Goal: Task Accomplishment & Management: Complete application form

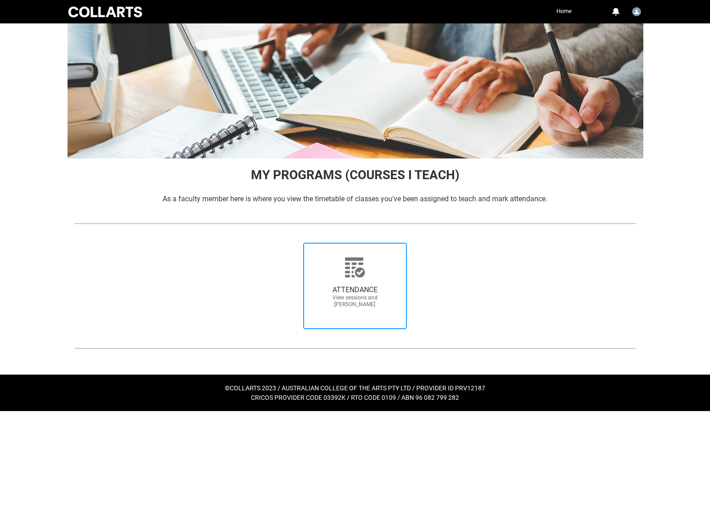
click at [355, 274] on icon at bounding box center [355, 268] width 20 height 20
click at [290, 243] on input "ATTENDANCE View sessions and mark attendance" at bounding box center [289, 242] width 0 height 0
radio input "true"
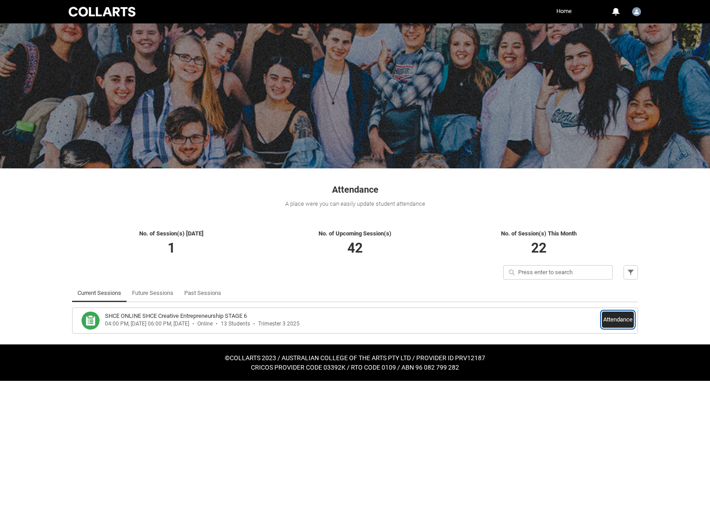
click at [605, 318] on button "Attendance" at bounding box center [617, 320] width 32 height 16
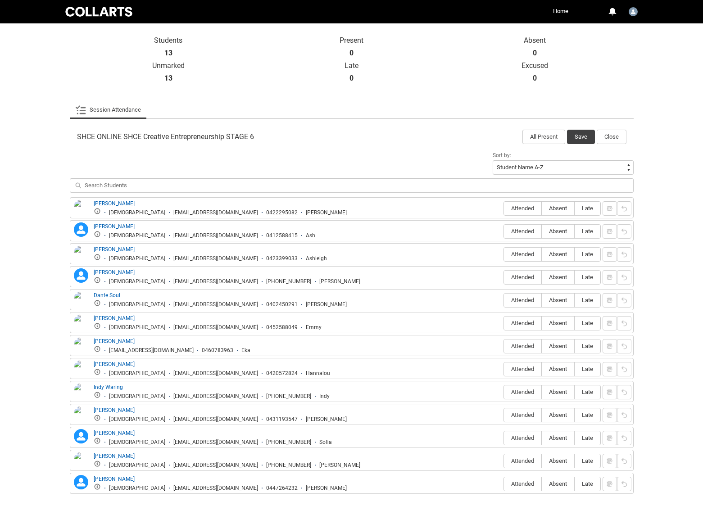
scroll to position [194, 0]
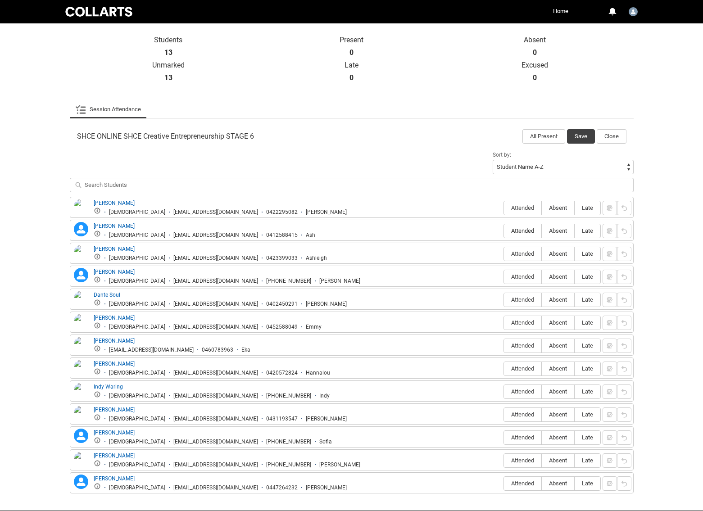
click at [524, 232] on span "Attended" at bounding box center [522, 230] width 37 height 7
click at [504, 231] on input "Attended" at bounding box center [503, 231] width 0 height 0
type lightning-radio-group "Attended"
radio input "true"
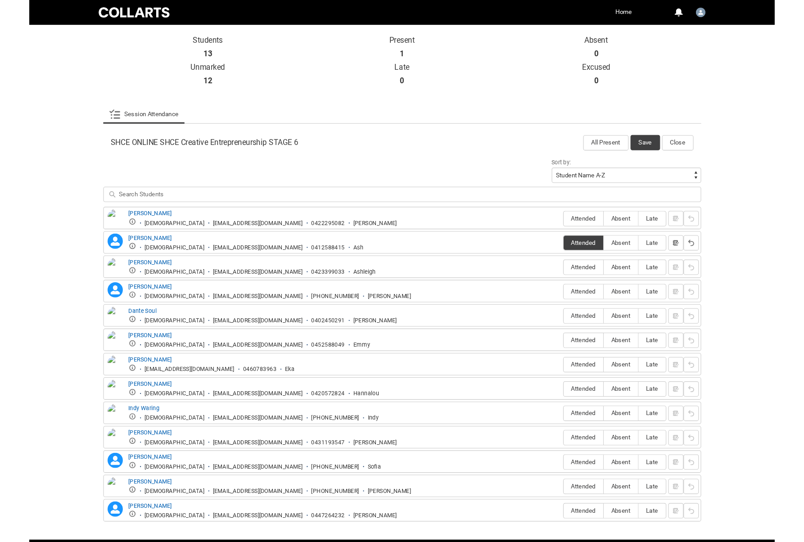
scroll to position [196, 0]
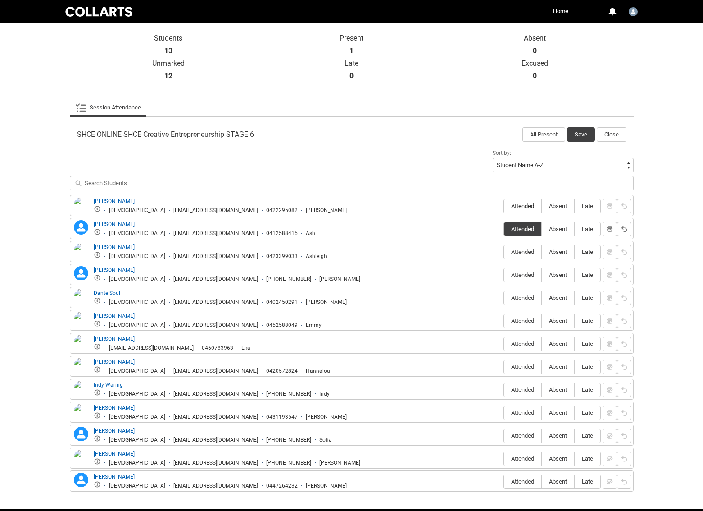
click at [529, 208] on span "Attended" at bounding box center [522, 206] width 37 height 7
click at [504, 206] on input "Attended" at bounding box center [503, 206] width 0 height 0
type lightning-radio-group "Attended"
radio input "true"
click at [553, 229] on span "Absent" at bounding box center [558, 229] width 32 height 7
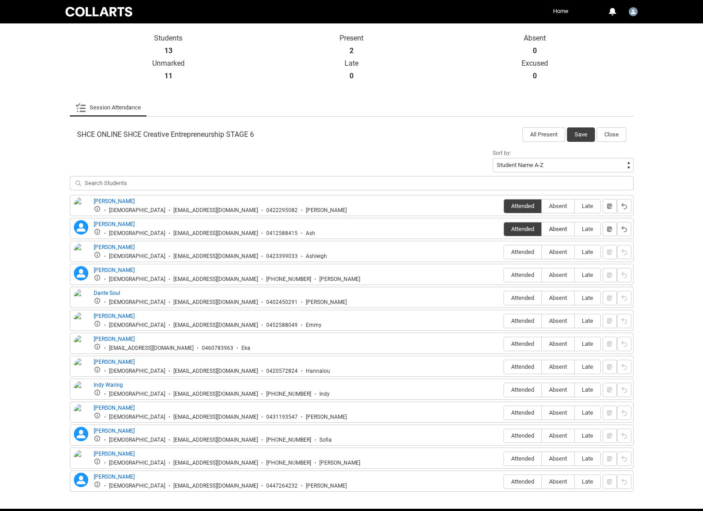
click at [542, 229] on input "Absent" at bounding box center [541, 229] width 0 height 0
type lightning-radio-group "Absent"
radio input "true"
click at [529, 251] on span "Attended" at bounding box center [522, 252] width 37 height 7
click at [504, 252] on input "Attended" at bounding box center [503, 252] width 0 height 0
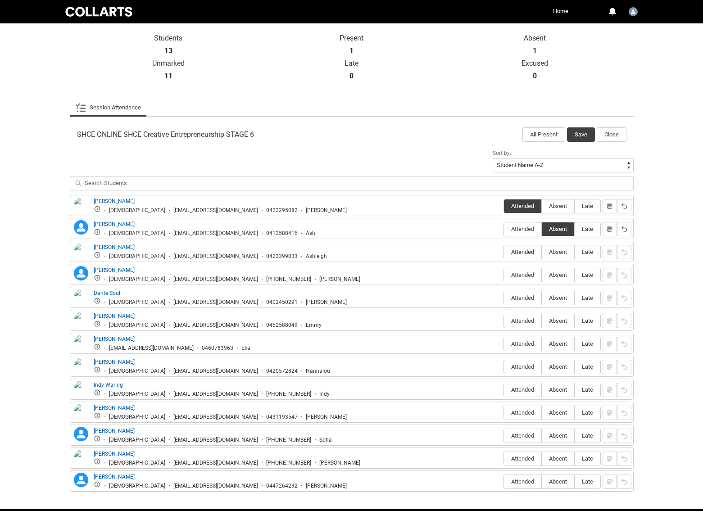
type lightning-radio-group "Attended"
radio input "true"
click at [547, 275] on span "Absent" at bounding box center [558, 274] width 32 height 7
click at [542, 275] on input "Absent" at bounding box center [541, 275] width 0 height 0
type lightning-radio-group "Absent"
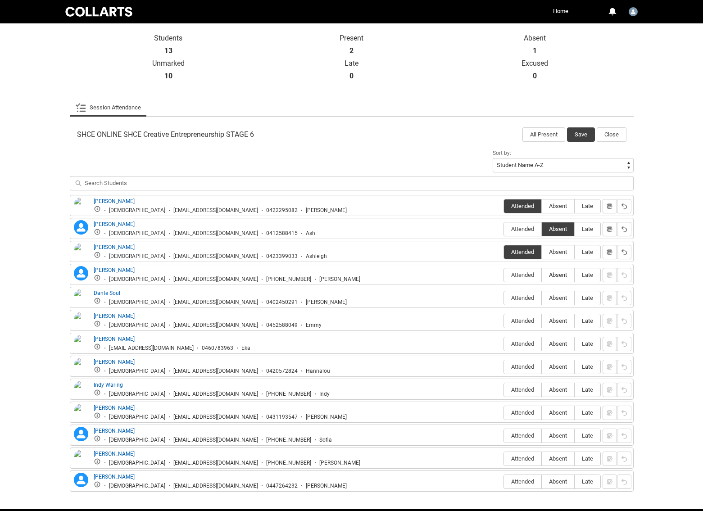
radio input "true"
click at [556, 298] on span "Absent" at bounding box center [558, 297] width 32 height 7
click at [542, 298] on input "Absent" at bounding box center [541, 298] width 0 height 0
type lightning-radio-group "Absent"
radio input "true"
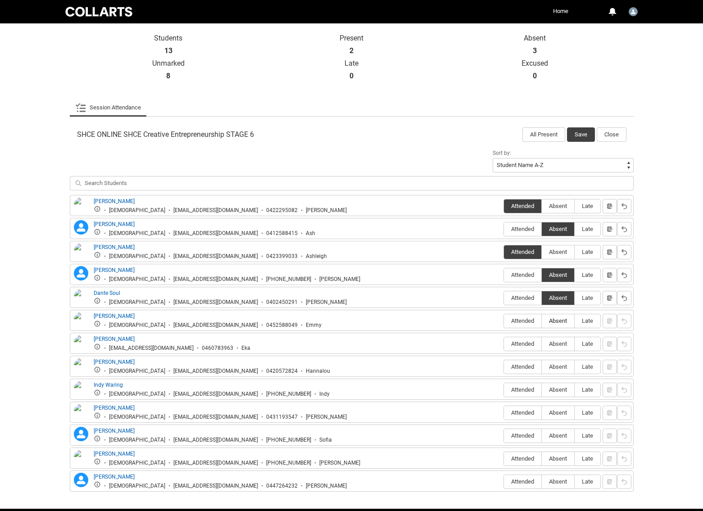
click at [557, 315] on label "Absent" at bounding box center [558, 321] width 32 height 14
click at [542, 321] on input "Absent" at bounding box center [541, 321] width 0 height 0
type lightning-radio-group "Absent"
radio input "true"
click at [559, 341] on span "Absent" at bounding box center [558, 343] width 32 height 7
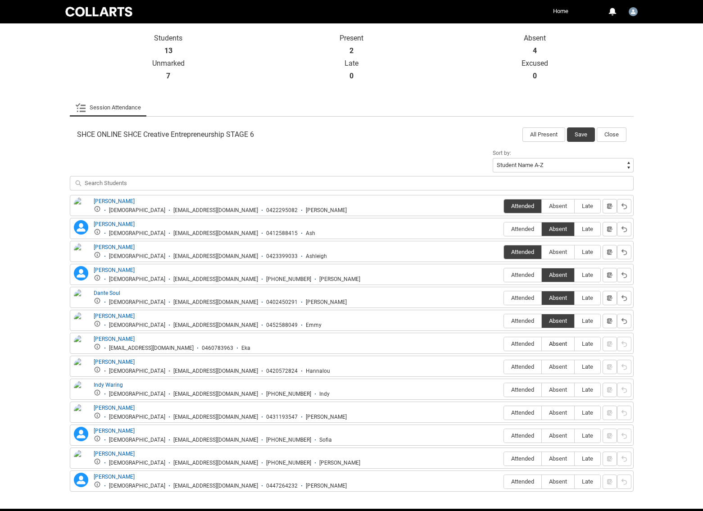
click at [542, 344] on input "Absent" at bounding box center [541, 344] width 0 height 0
type lightning-radio-group "Absent"
radio input "true"
click at [560, 364] on span "Absent" at bounding box center [558, 366] width 32 height 7
click at [542, 366] on input "Absent" at bounding box center [541, 366] width 0 height 0
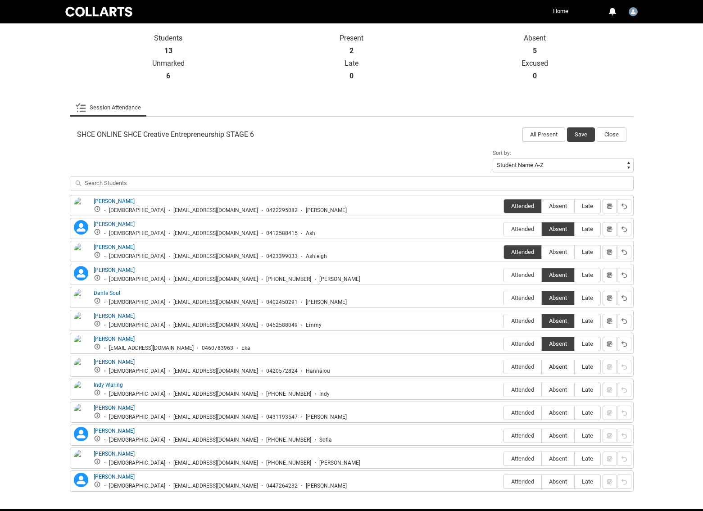
type lightning-radio-group "Absent"
radio input "true"
click at [561, 384] on label "Absent" at bounding box center [558, 390] width 32 height 14
click at [542, 389] on input "Absent" at bounding box center [541, 389] width 0 height 0
type lightning-radio-group "Absent"
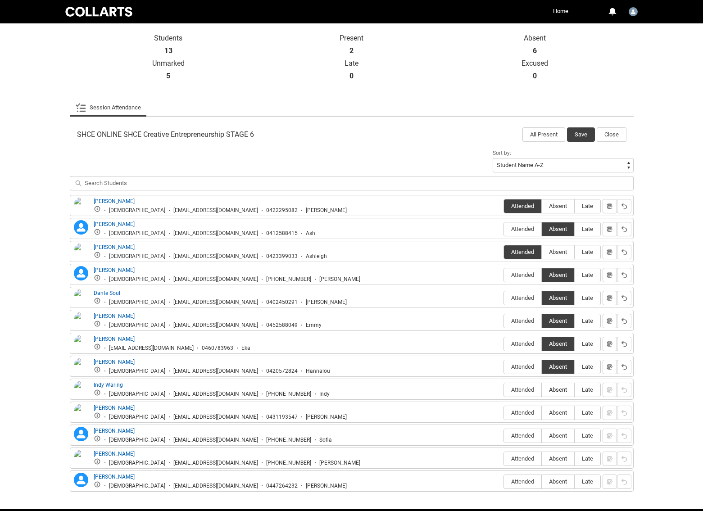
radio input "true"
click at [524, 412] on span "Attended" at bounding box center [522, 412] width 37 height 7
click at [504, 412] on input "Attended" at bounding box center [503, 412] width 0 height 0
type lightning-radio-group "Attended"
radio input "true"
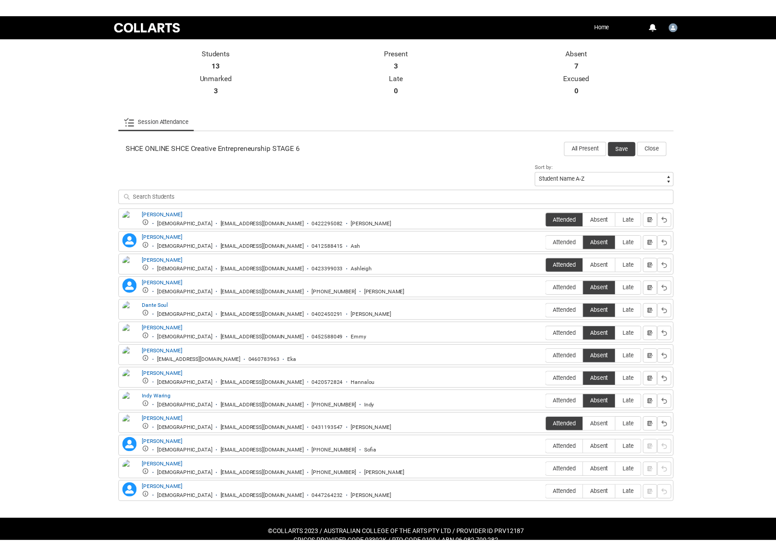
scroll to position [186, 0]
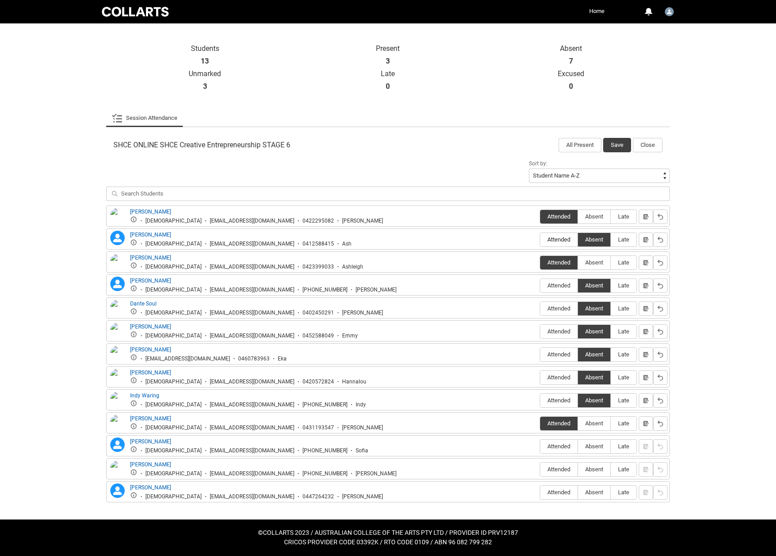
click at [548, 240] on span "Attended" at bounding box center [558, 239] width 37 height 7
click at [540, 240] on input "Attended" at bounding box center [540, 239] width 0 height 0
type lightning-radio-group "Attended"
radio input "true"
click at [549, 469] on span "Attended" at bounding box center [558, 469] width 37 height 7
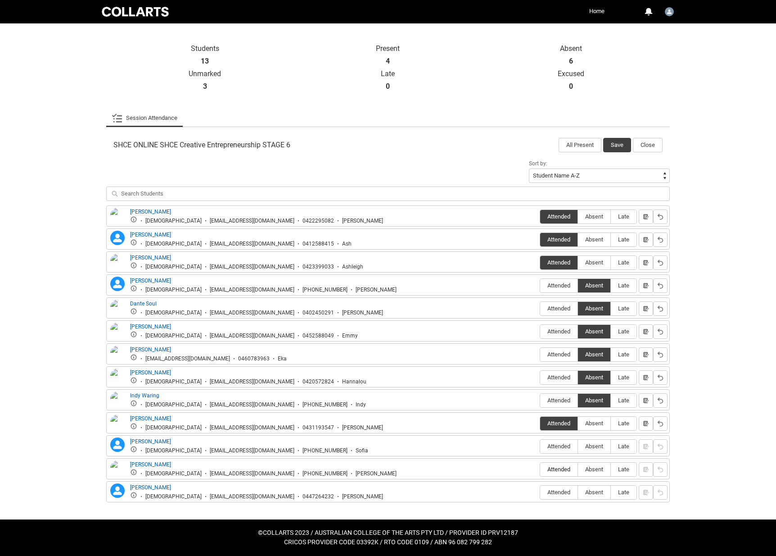
click at [540, 469] on input "Attended" at bounding box center [540, 469] width 0 height 0
type lightning-radio-group "Attended"
radio input "true"
click at [559, 332] on span "Attended" at bounding box center [558, 331] width 37 height 7
click at [540, 331] on input "Attended" at bounding box center [540, 331] width 0 height 0
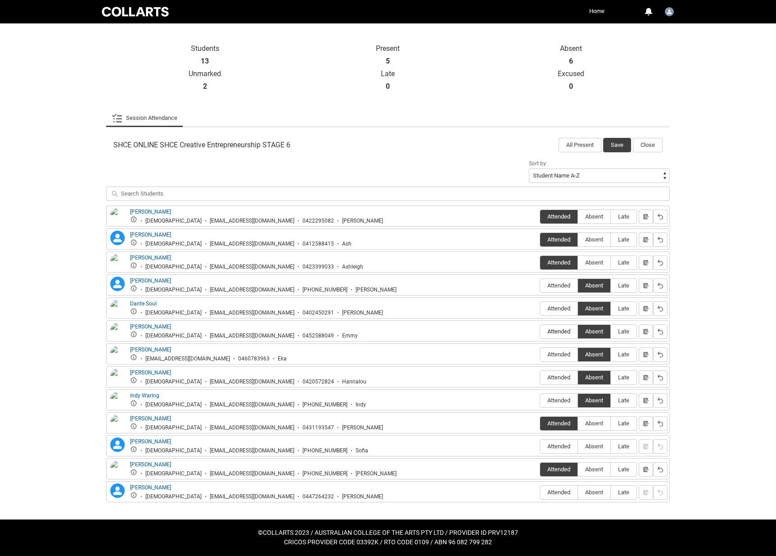
type lightning-radio-group "Attended"
radio input "true"
click at [592, 328] on span "Absent" at bounding box center [594, 331] width 32 height 7
click at [578, 331] on input "Absent" at bounding box center [578, 331] width 0 height 0
type lightning-radio-group "Absent"
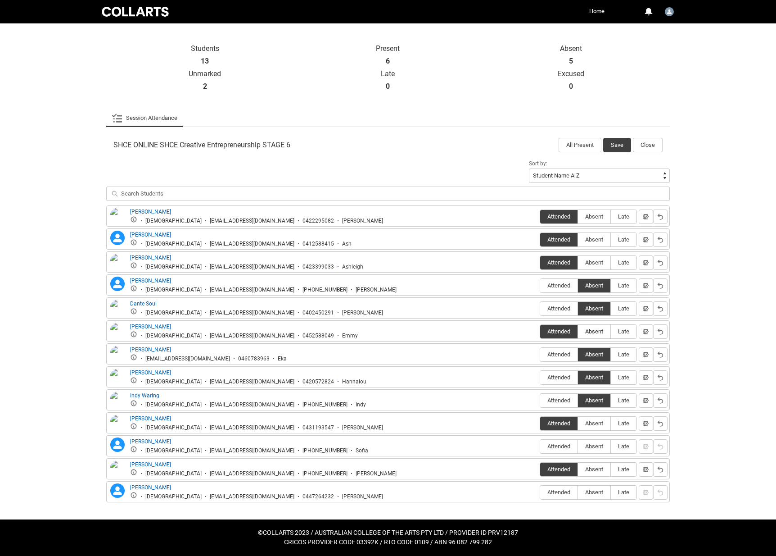
radio input "true"
click at [606, 446] on span "Absent" at bounding box center [594, 446] width 32 height 7
click at [578, 446] on input "Absent" at bounding box center [578, 446] width 0 height 0
type lightning-radio-group "Absent"
radio input "true"
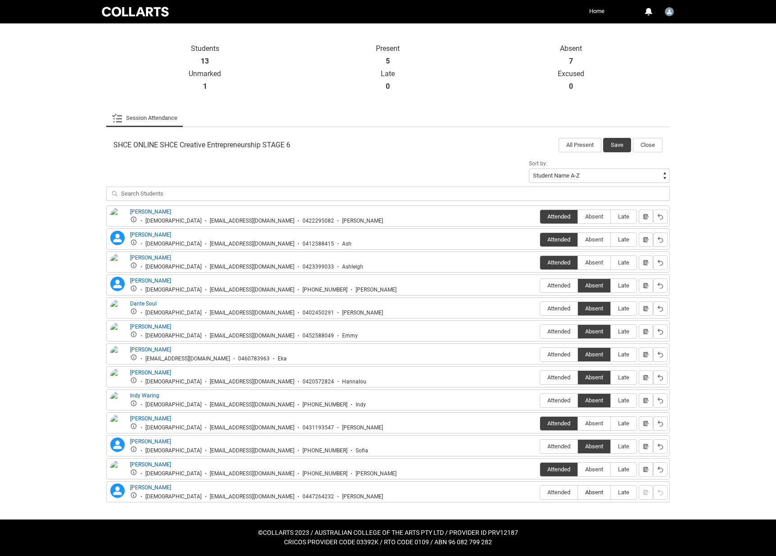
click at [594, 495] on span "Absent" at bounding box center [594, 491] width 32 height 7
click at [578, 492] on input "Absent" at bounding box center [578, 492] width 0 height 0
type lightning-radio-group "Absent"
radio input "true"
click at [613, 143] on button "Save" at bounding box center [617, 145] width 28 height 14
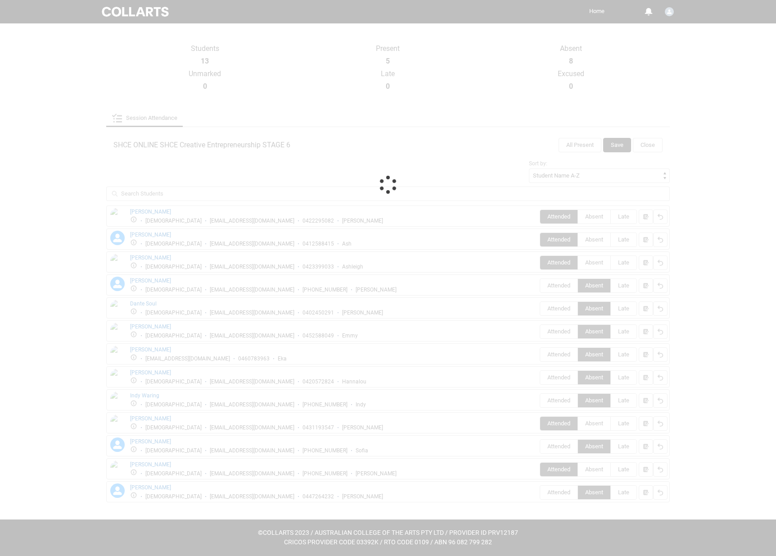
scroll to position [0, 0]
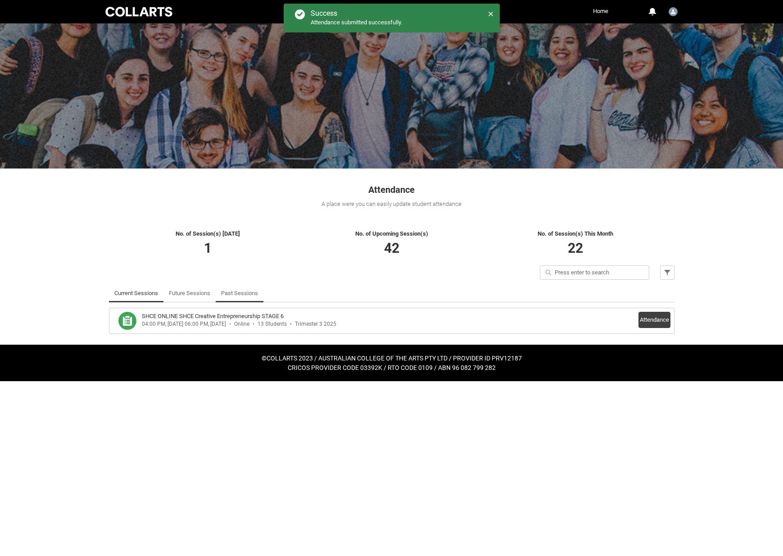
click at [244, 291] on link "Past Sessions" at bounding box center [239, 293] width 37 height 18
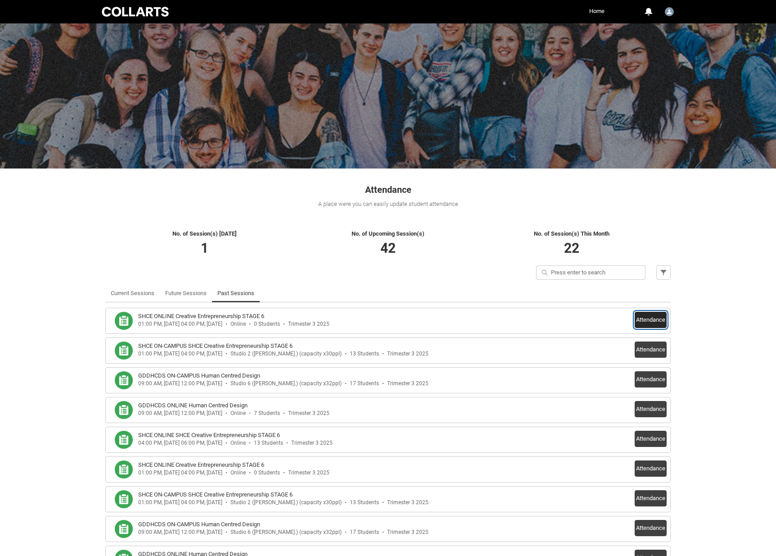
click at [646, 319] on button "Attendance" at bounding box center [651, 320] width 32 height 16
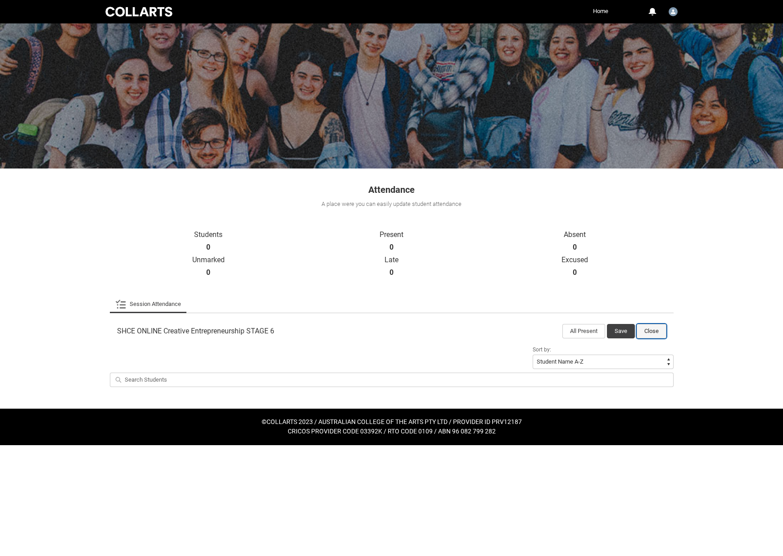
click at [646, 328] on button "Close" at bounding box center [652, 331] width 30 height 14
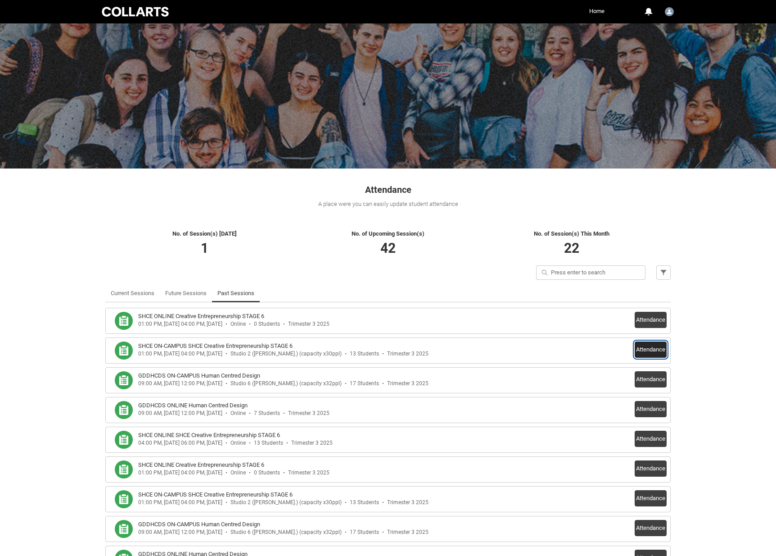
click at [640, 346] on button "Attendance" at bounding box center [651, 349] width 32 height 16
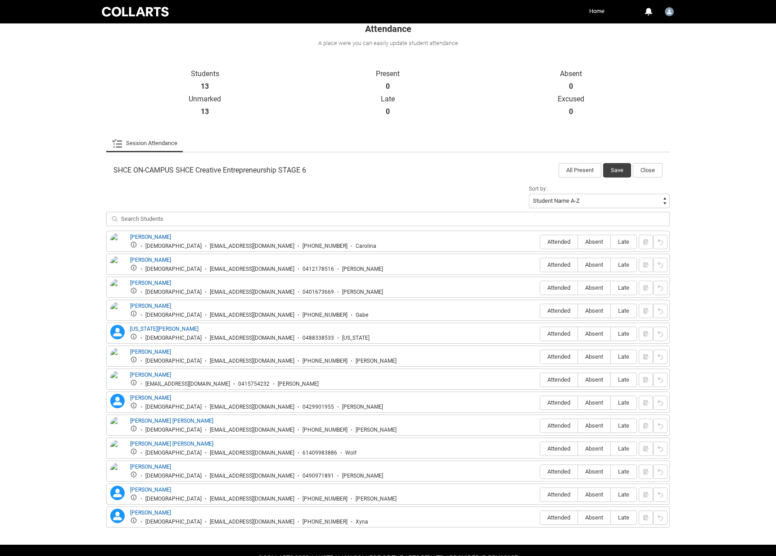
scroll to position [186, 0]
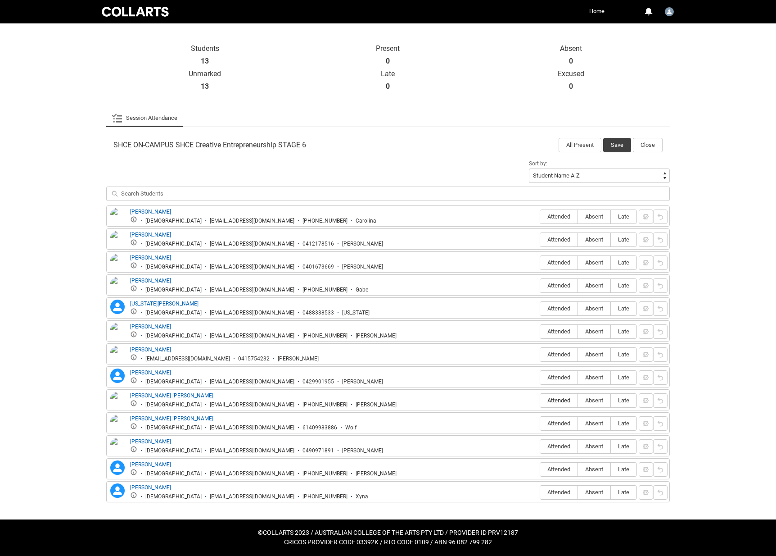
click at [547, 402] on span "Attended" at bounding box center [558, 400] width 37 height 7
click at [540, 400] on input "Attended" at bounding box center [540, 400] width 0 height 0
type lightning-radio-group "Attended"
radio input "true"
click at [554, 330] on span "Attended" at bounding box center [558, 331] width 37 height 7
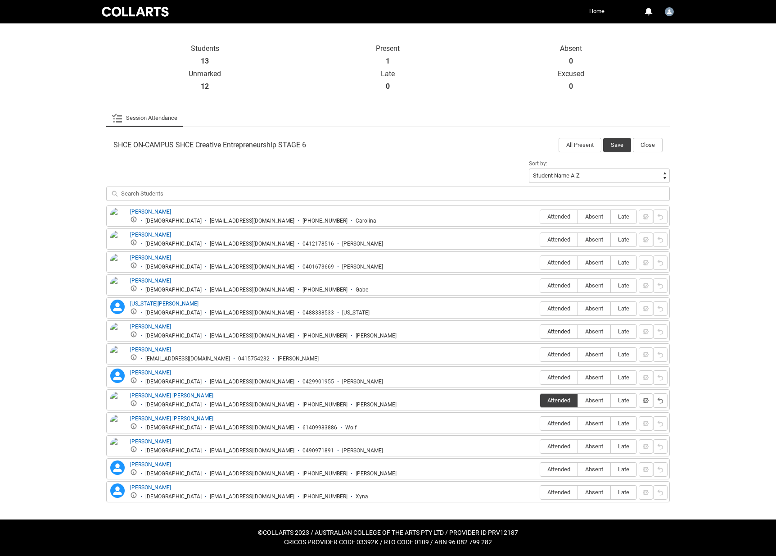
click at [540, 331] on input "Attended" at bounding box center [540, 331] width 0 height 0
type lightning-radio-group "Attended"
radio input "true"
click at [569, 282] on label "Attended" at bounding box center [558, 286] width 37 height 14
click at [540, 285] on input "Attended" at bounding box center [540, 285] width 0 height 0
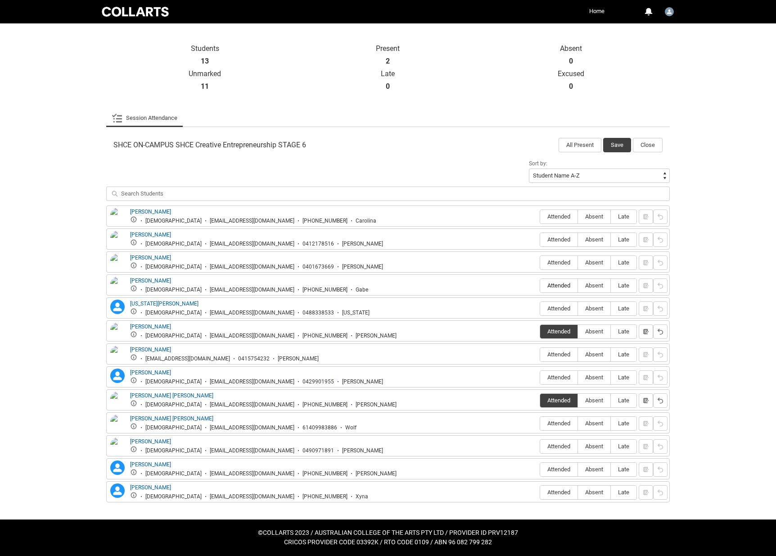
type lightning-radio-group "Attended"
radio input "true"
click at [548, 357] on span "Attended" at bounding box center [558, 354] width 37 height 7
click at [540, 354] on input "Attended" at bounding box center [540, 354] width 0 height 0
type lightning-radio-group "Attended"
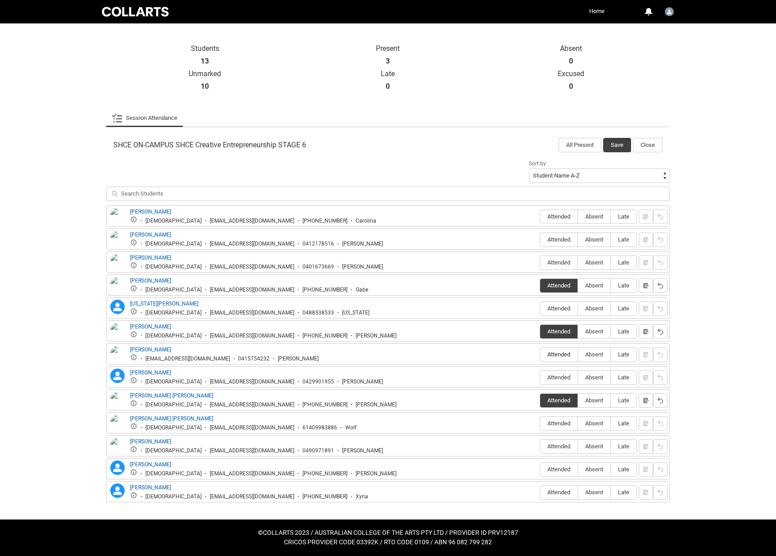
radio input "true"
click at [597, 211] on label "Absent" at bounding box center [594, 217] width 32 height 14
click at [578, 216] on input "Absent" at bounding box center [578, 216] width 0 height 0
type lightning-radio-group "Absent"
radio input "true"
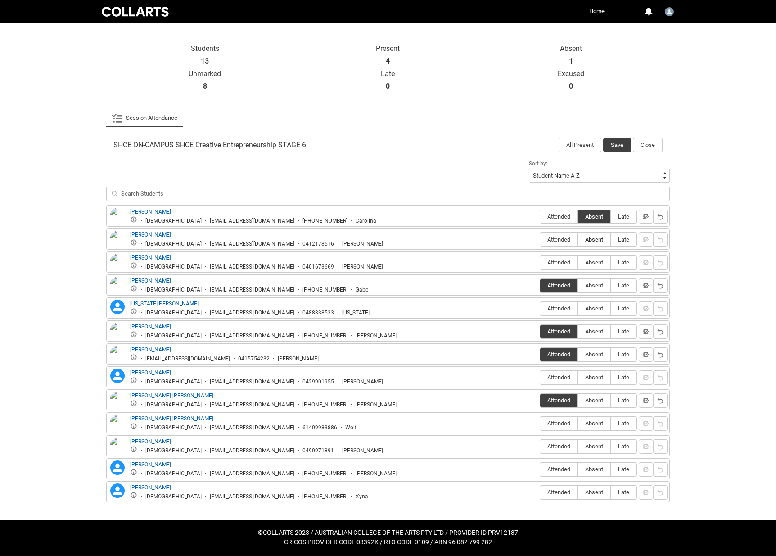
click at [599, 237] on span "Absent" at bounding box center [594, 239] width 32 height 7
click at [578, 239] on input "Absent" at bounding box center [578, 239] width 0 height 0
type lightning-radio-group "Absent"
radio input "true"
click at [599, 263] on span "Absent" at bounding box center [594, 262] width 32 height 7
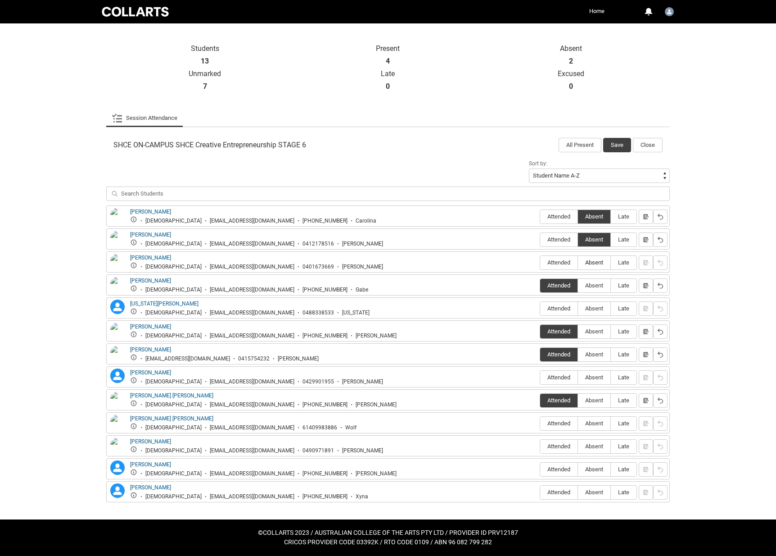
click at [578, 262] on input "Absent" at bounding box center [578, 262] width 0 height 0
type lightning-radio-group "Absent"
radio input "true"
click at [599, 311] on span "Absent" at bounding box center [594, 308] width 32 height 7
click at [578, 308] on input "Absent" at bounding box center [578, 308] width 0 height 0
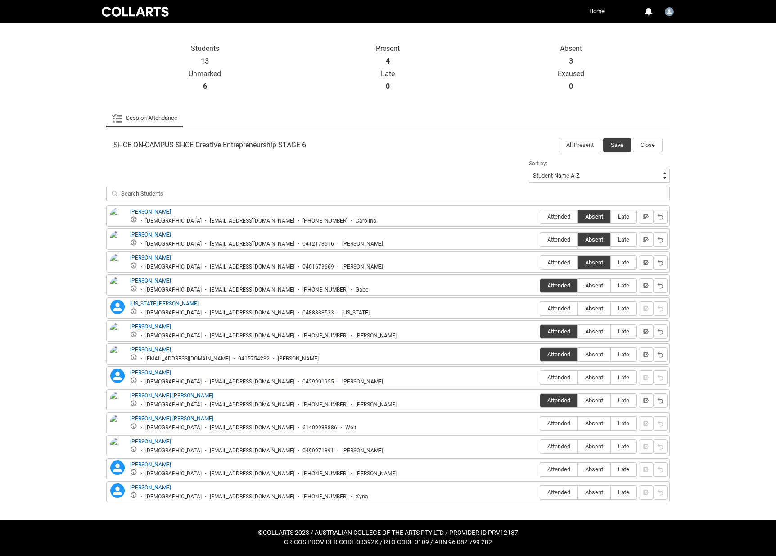
type lightning-radio-group "Absent"
radio input "true"
click at [596, 376] on span "Absent" at bounding box center [594, 377] width 32 height 7
click at [578, 377] on input "Absent" at bounding box center [578, 377] width 0 height 0
type lightning-radio-group "Absent"
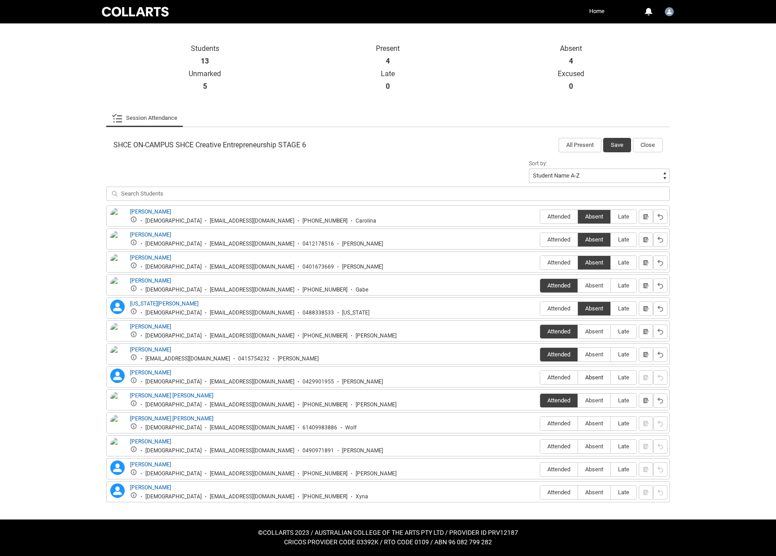
radio input "true"
click at [592, 425] on span "Absent" at bounding box center [594, 423] width 32 height 7
click at [578, 423] on input "Absent" at bounding box center [578, 423] width 0 height 0
type lightning-radio-group "Absent"
radio input "true"
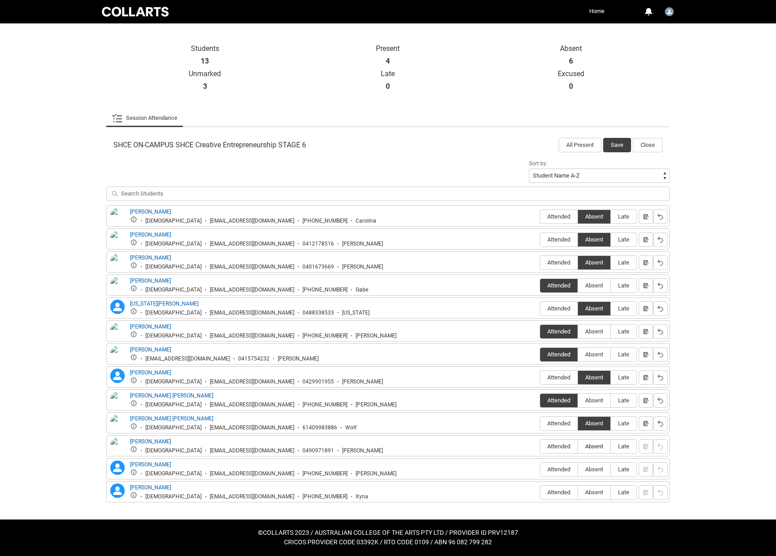
click at [592, 446] on span "Absent" at bounding box center [594, 446] width 32 height 7
click at [578, 446] on input "Absent" at bounding box center [578, 446] width 0 height 0
type lightning-radio-group "Absent"
radio input "true"
click at [595, 472] on span "Absent" at bounding box center [594, 469] width 32 height 7
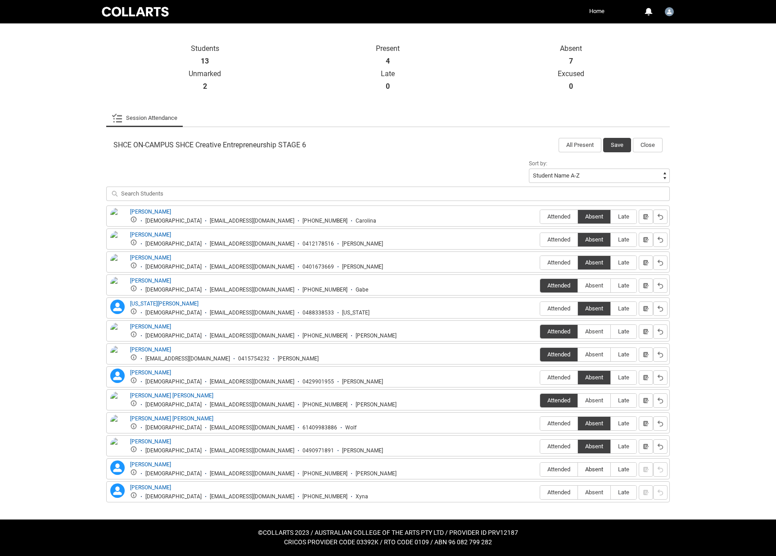
click at [578, 469] on input "Absent" at bounding box center [578, 469] width 0 height 0
type lightning-radio-group "Absent"
radio input "true"
click at [594, 493] on span "Absent" at bounding box center [594, 491] width 32 height 7
click at [578, 492] on input "Absent" at bounding box center [578, 492] width 0 height 0
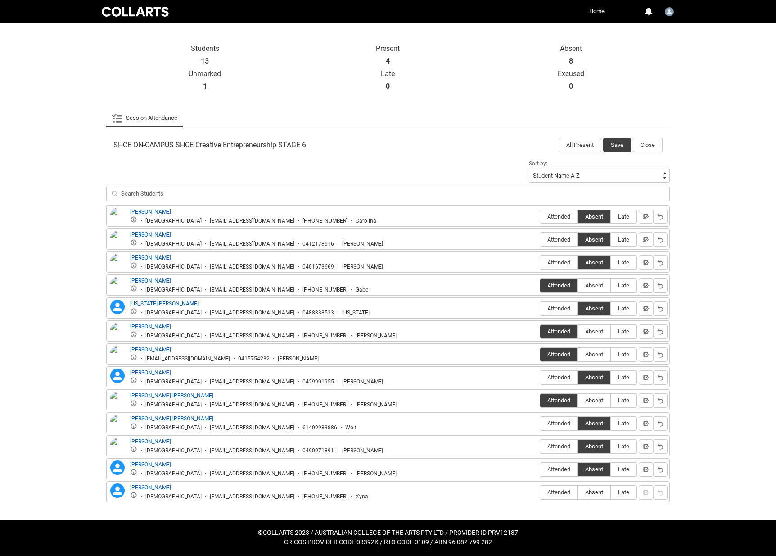
type lightning-radio-group "Absent"
radio input "true"
click at [615, 151] on button "Save" at bounding box center [617, 145] width 28 height 14
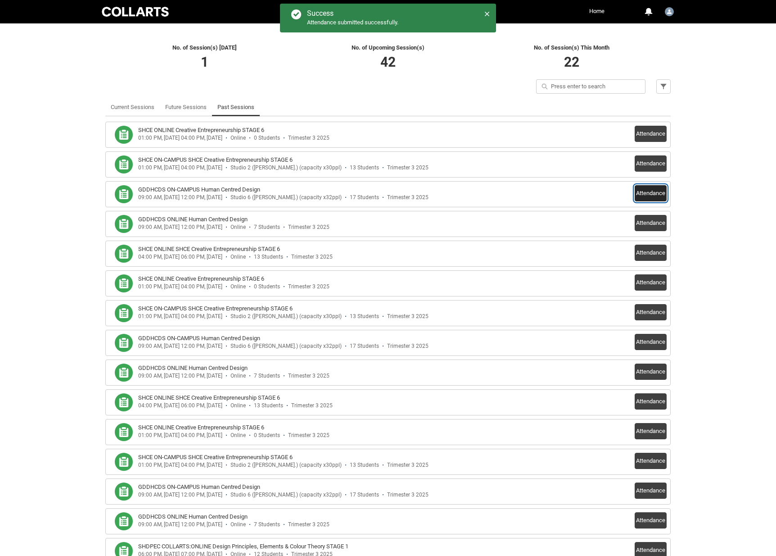
click at [654, 198] on button "Attendance" at bounding box center [651, 193] width 32 height 16
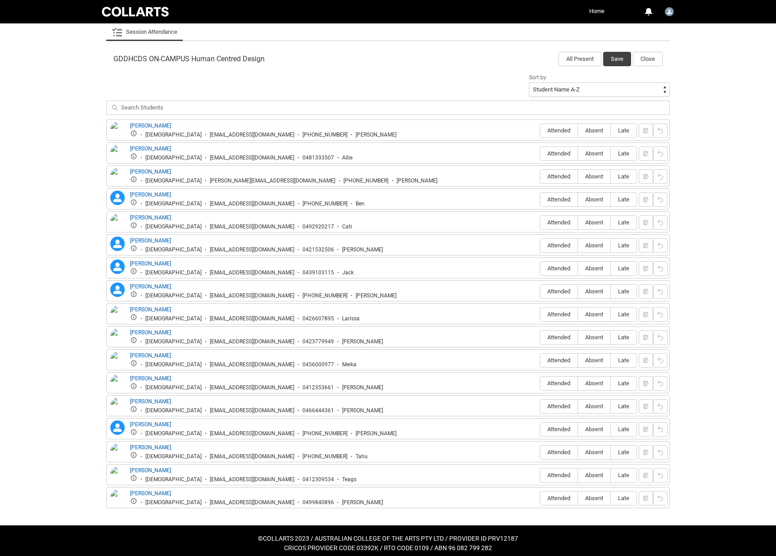
scroll to position [278, 0]
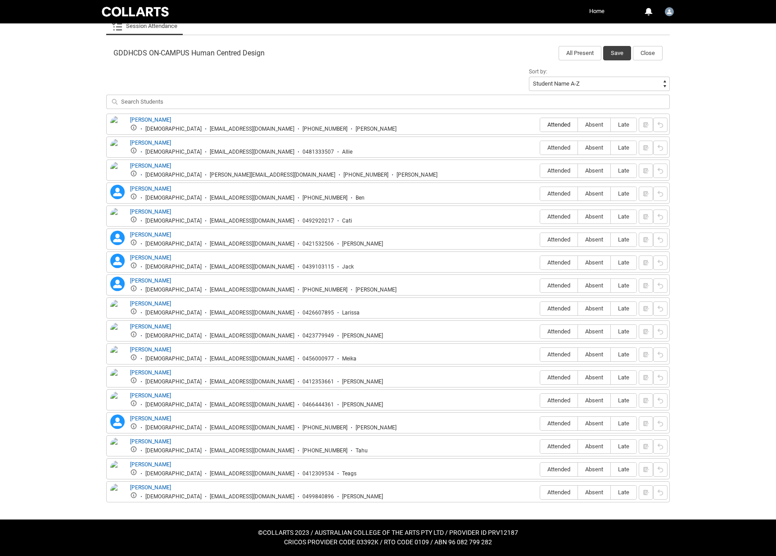
click at [556, 125] on span "Attended" at bounding box center [558, 124] width 37 height 7
click at [540, 125] on input "Attended" at bounding box center [540, 124] width 0 height 0
type lightning-radio-group "Attended"
radio input "true"
click at [562, 151] on span "Attended" at bounding box center [558, 147] width 37 height 7
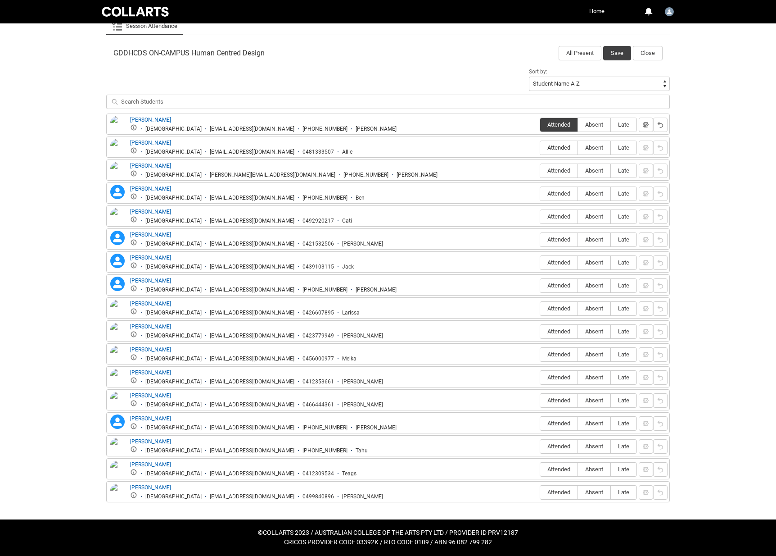
click at [540, 148] on input "Attended" at bounding box center [540, 147] width 0 height 0
type lightning-radio-group "Attended"
radio input "true"
click at [551, 488] on label "Attended" at bounding box center [558, 492] width 37 height 14
click at [540, 492] on input "Attended" at bounding box center [540, 492] width 0 height 0
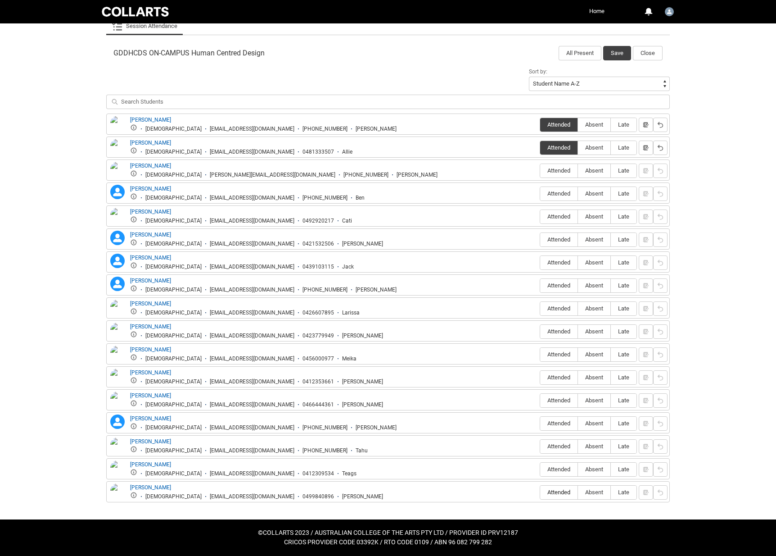
type lightning-radio-group "Attended"
radio input "true"
click at [560, 262] on span "Attended" at bounding box center [558, 262] width 37 height 7
click at [540, 262] on input "Attended" at bounding box center [540, 262] width 0 height 0
type lightning-radio-group "Attended"
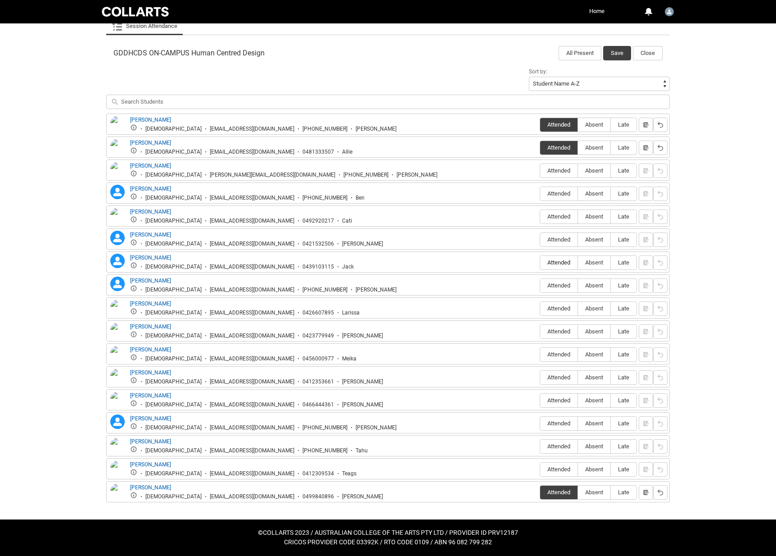
radio input "true"
click at [556, 282] on label "Attended" at bounding box center [558, 286] width 37 height 14
click at [540, 285] on input "Attended" at bounding box center [540, 285] width 0 height 0
type lightning-radio-group "Attended"
radio input "true"
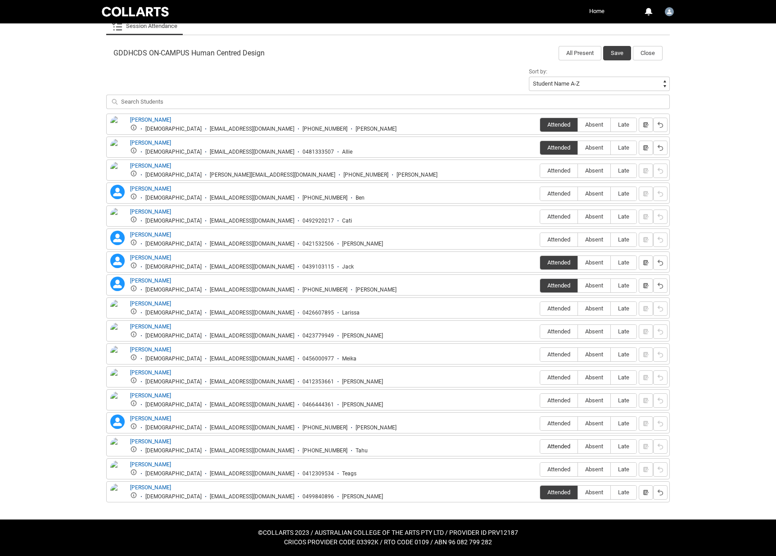
click at [563, 445] on span "Attended" at bounding box center [558, 446] width 37 height 7
click at [540, 446] on input "Attended" at bounding box center [540, 446] width 0 height 0
type lightning-radio-group "Attended"
radio input "true"
click at [544, 169] on span "Attended" at bounding box center [558, 170] width 37 height 7
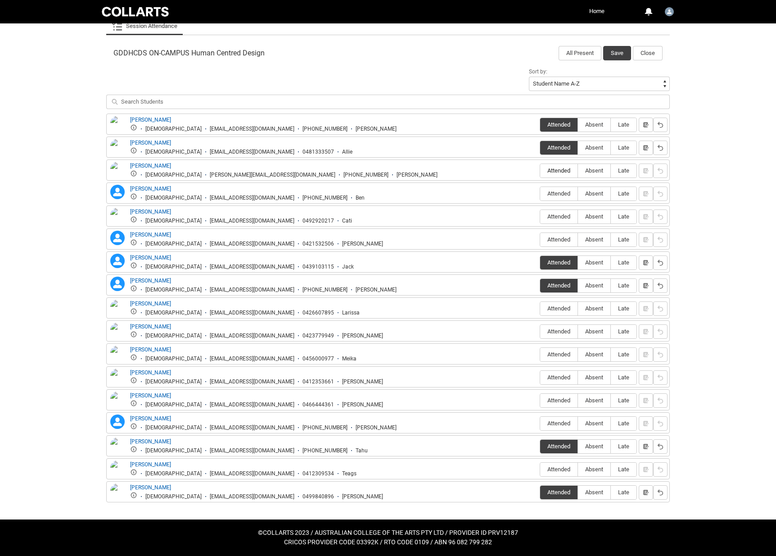
click at [540, 170] on input "Attended" at bounding box center [540, 170] width 0 height 0
type lightning-radio-group "Attended"
radio input "true"
click at [554, 375] on span "Attended" at bounding box center [558, 377] width 37 height 7
click at [540, 377] on input "Attended" at bounding box center [540, 377] width 0 height 0
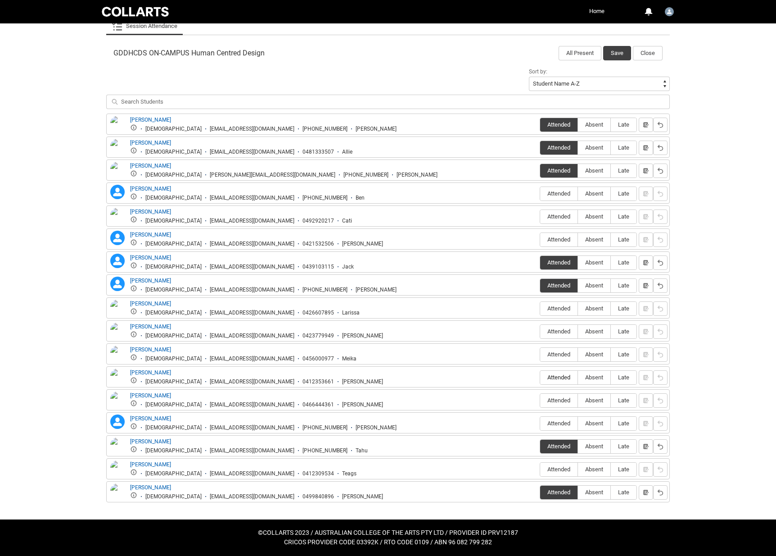
type lightning-radio-group "Attended"
radio input "true"
click at [554, 405] on label "Attended" at bounding box center [558, 400] width 37 height 14
click at [540, 400] on input "Attended" at bounding box center [540, 400] width 0 height 0
type lightning-radio-group "Attended"
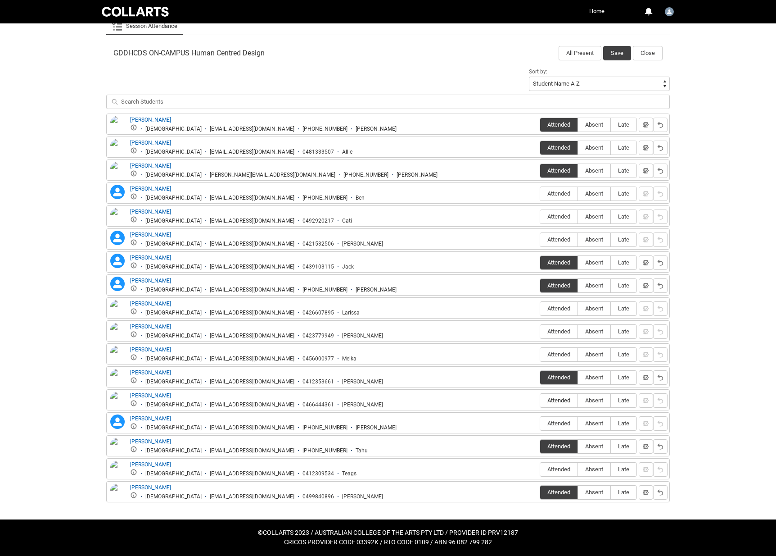
radio input "true"
click at [556, 215] on span "Attended" at bounding box center [558, 216] width 37 height 7
click at [540, 216] on input "Attended" at bounding box center [540, 216] width 0 height 0
type lightning-radio-group "Attended"
radio input "true"
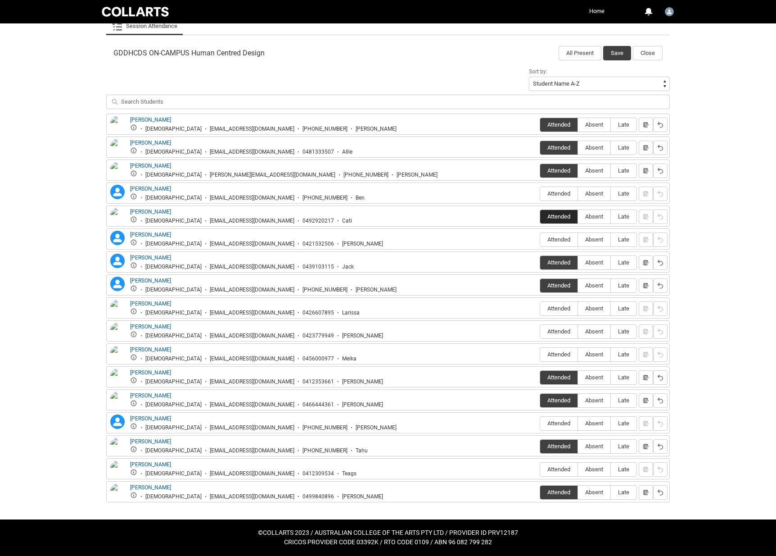
click at [556, 215] on span "Attended" at bounding box center [558, 216] width 37 height 7
click at [540, 216] on input "Attended" at bounding box center [540, 216] width 0 height 0
click at [563, 240] on span "Attended" at bounding box center [558, 239] width 37 height 7
click at [540, 240] on input "Attended" at bounding box center [540, 239] width 0 height 0
type lightning-radio-group "Attended"
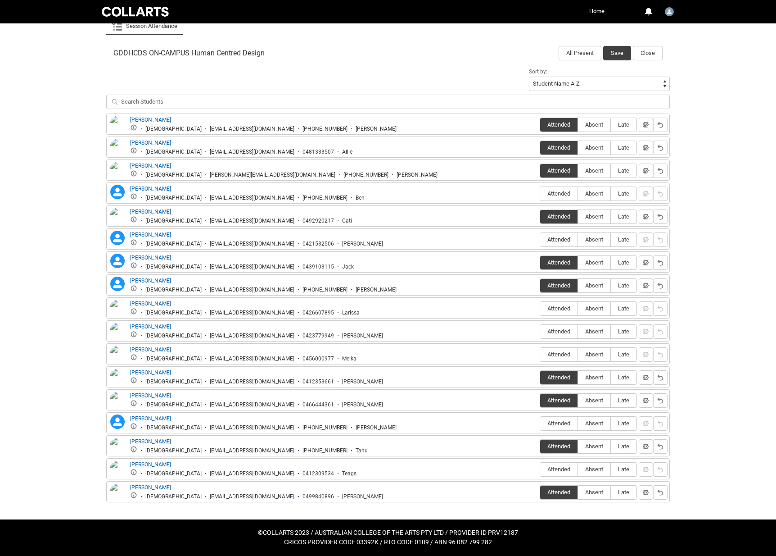
radio input "true"
click at [556, 420] on span "Attended" at bounding box center [558, 423] width 37 height 7
click at [540, 423] on input "Attended" at bounding box center [540, 423] width 0 height 0
type lightning-radio-group "Attended"
radio input "true"
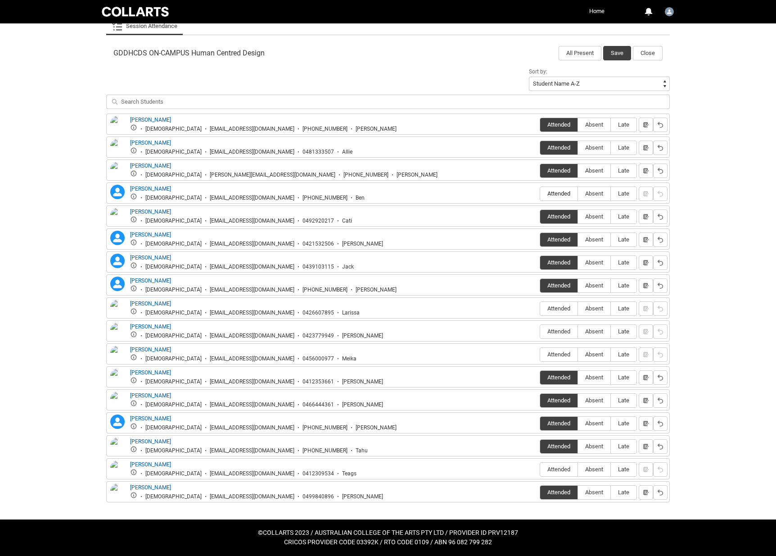
click at [555, 194] on span "Attended" at bounding box center [558, 193] width 37 height 7
click at [540, 194] on input "Attended" at bounding box center [540, 193] width 0 height 0
type lightning-radio-group "Attended"
radio input "true"
click at [593, 469] on span "Absent" at bounding box center [594, 469] width 32 height 7
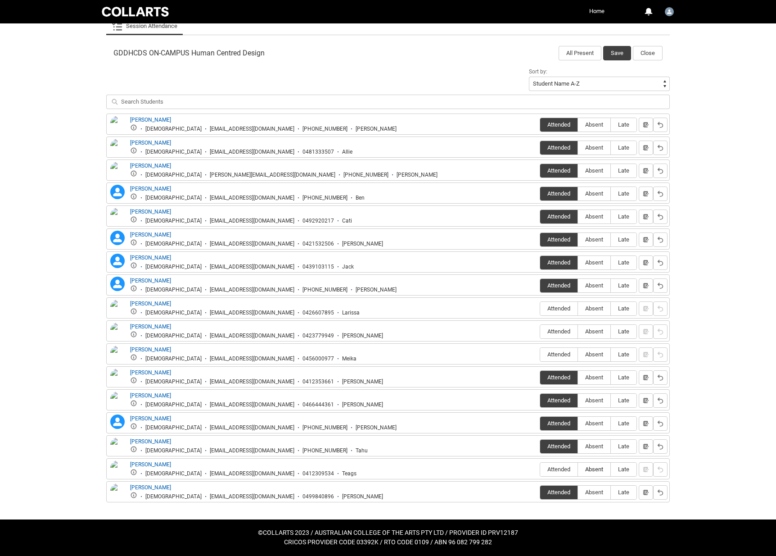
click at [578, 469] on input "Absent" at bounding box center [578, 469] width 0 height 0
type lightning-radio-group "Absent"
radio input "true"
click at [593, 357] on span "Absent" at bounding box center [594, 354] width 32 height 7
click at [578, 354] on input "Absent" at bounding box center [578, 354] width 0 height 0
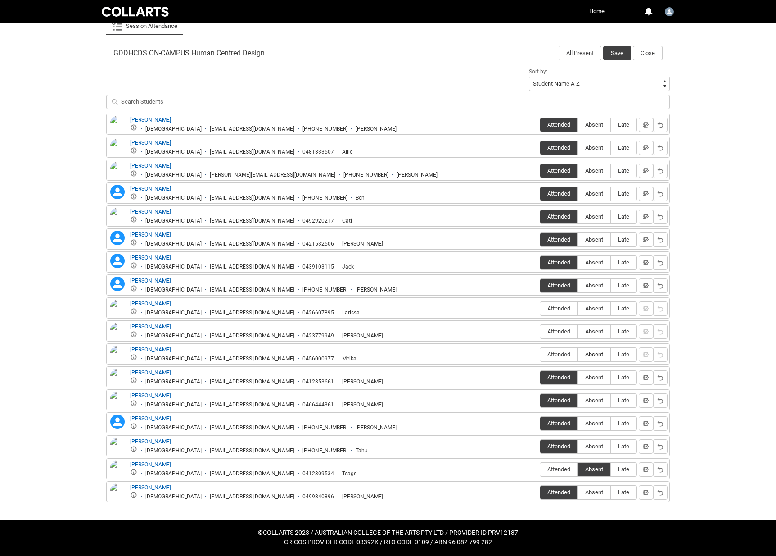
type lightning-radio-group "Absent"
radio input "true"
click at [599, 330] on span "Absent" at bounding box center [594, 331] width 32 height 7
click at [578, 331] on input "Absent" at bounding box center [578, 331] width 0 height 0
type lightning-radio-group "Absent"
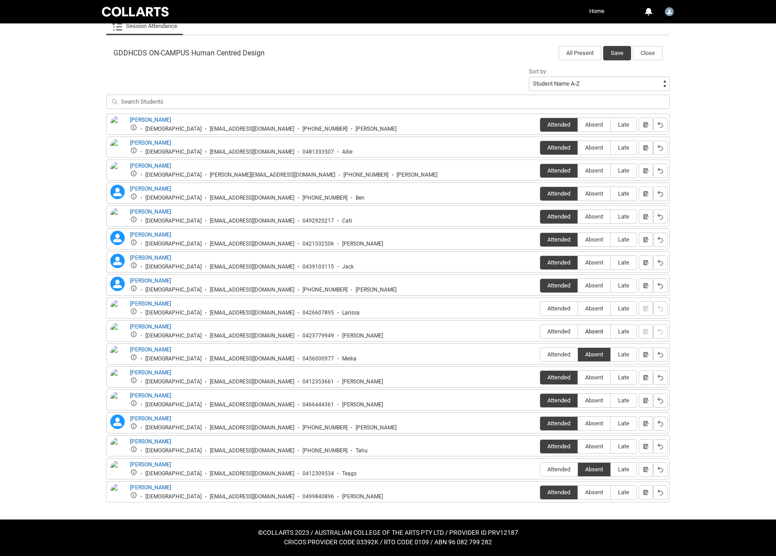
radio input "true"
click at [593, 306] on span "Absent" at bounding box center [594, 308] width 32 height 7
click at [578, 308] on input "Absent" at bounding box center [578, 308] width 0 height 0
type lightning-radio-group "Absent"
radio input "true"
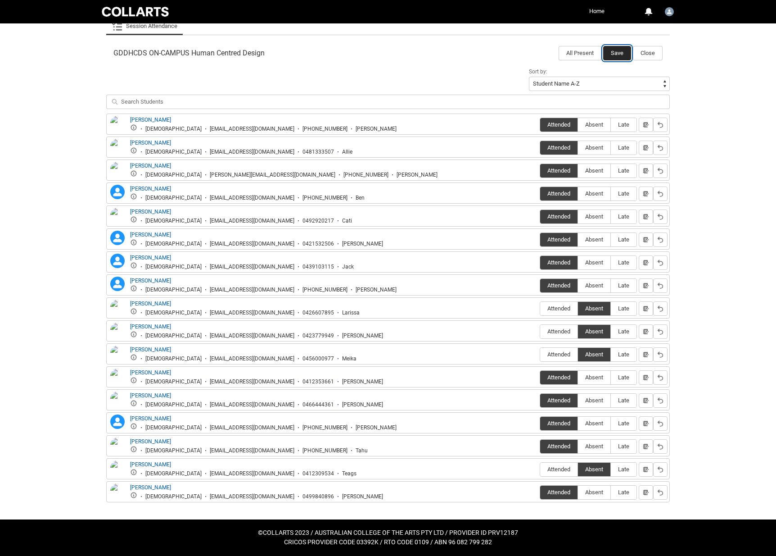
click at [613, 55] on button "Save" at bounding box center [617, 53] width 28 height 14
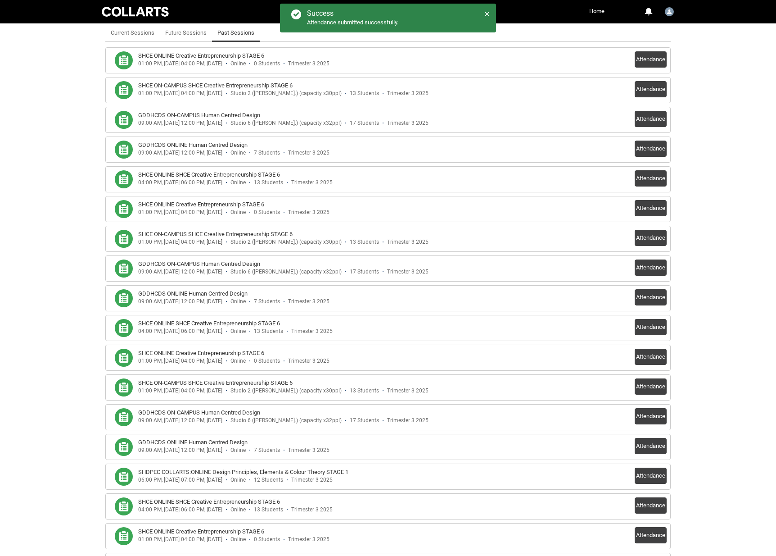
scroll to position [0, 0]
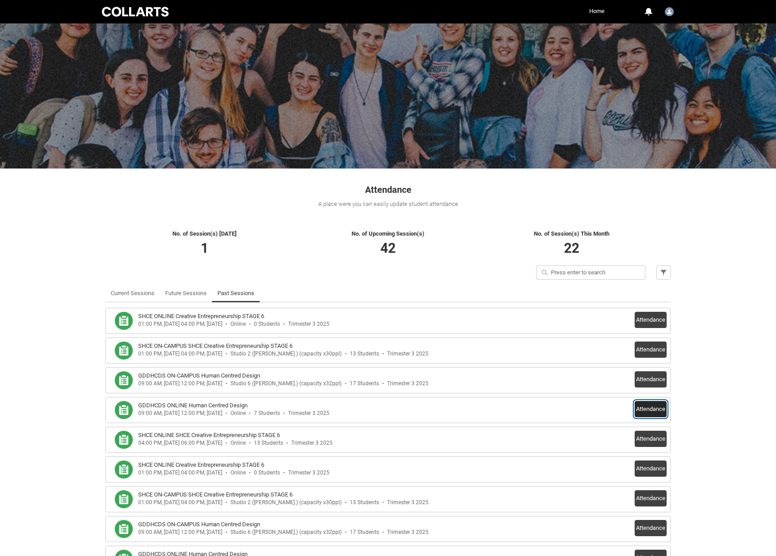
click at [645, 407] on button "Attendance" at bounding box center [651, 409] width 32 height 16
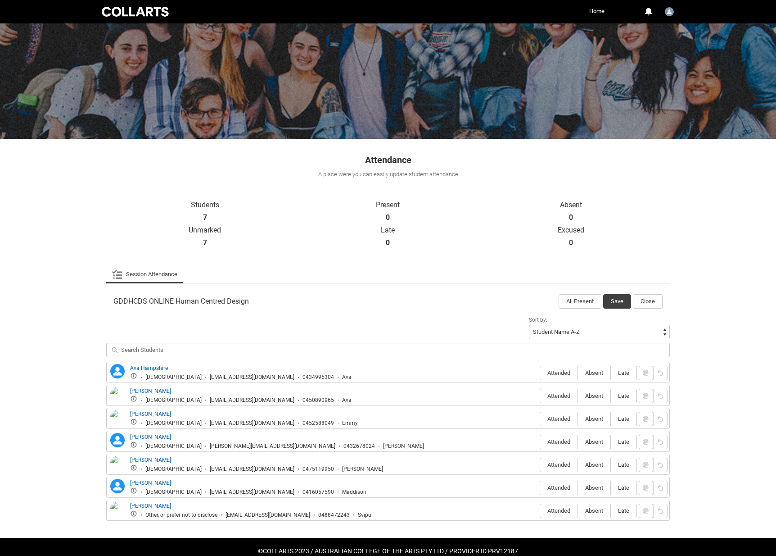
scroll to position [48, 0]
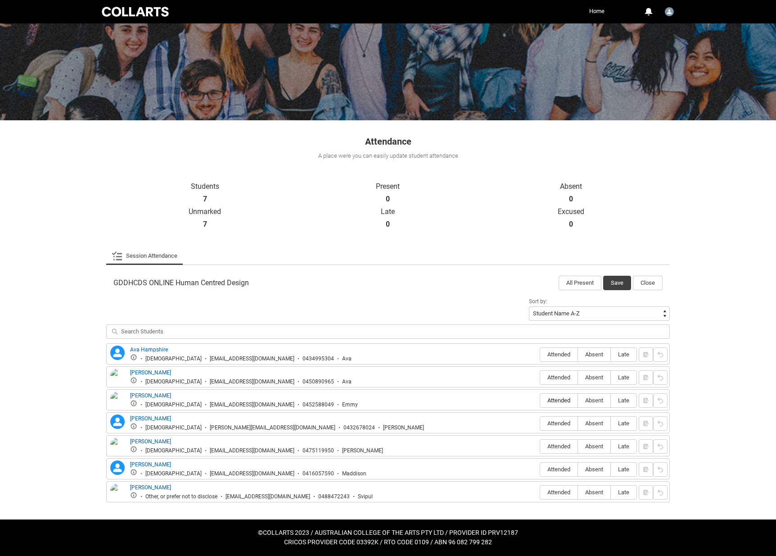
click at [556, 398] on span "Attended" at bounding box center [558, 400] width 37 height 7
click at [540, 400] on input "Attended" at bounding box center [540, 400] width 0 height 0
type lightning-radio-group "Attended"
radio input "true"
click at [550, 491] on span "Attended" at bounding box center [558, 491] width 37 height 7
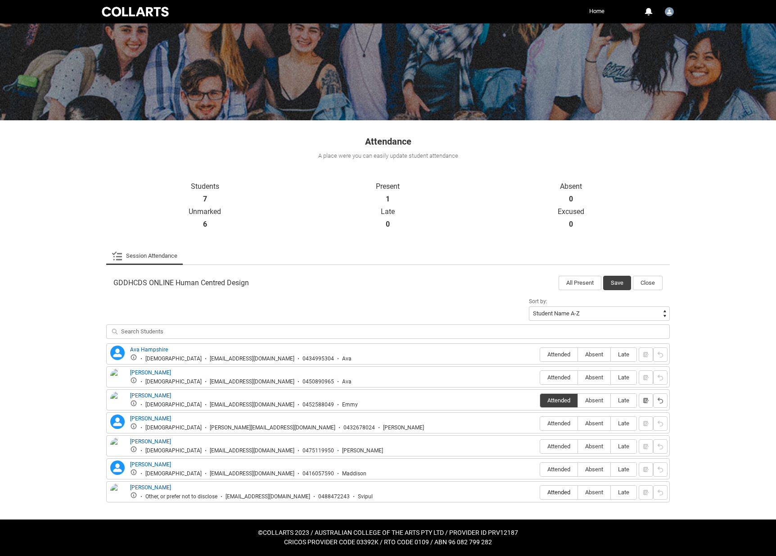
click at [540, 492] on input "Attended" at bounding box center [540, 492] width 0 height 0
type lightning-radio-group "Attended"
radio input "true"
click at [587, 470] on span "Absent" at bounding box center [594, 469] width 32 height 7
click at [578, 469] on input "Absent" at bounding box center [578, 469] width 0 height 0
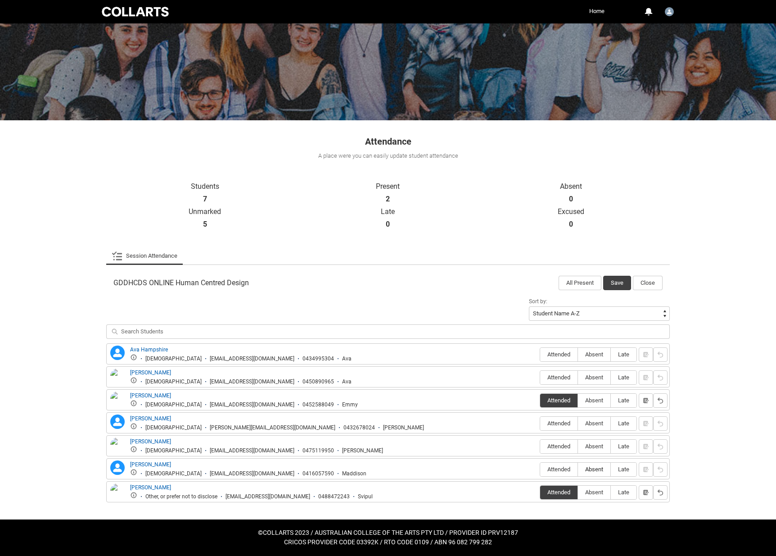
type lightning-radio-group "Absent"
radio input "true"
click at [594, 447] on span "Absent" at bounding box center [594, 446] width 32 height 7
click at [578, 446] on input "Absent" at bounding box center [578, 446] width 0 height 0
type lightning-radio-group "Absent"
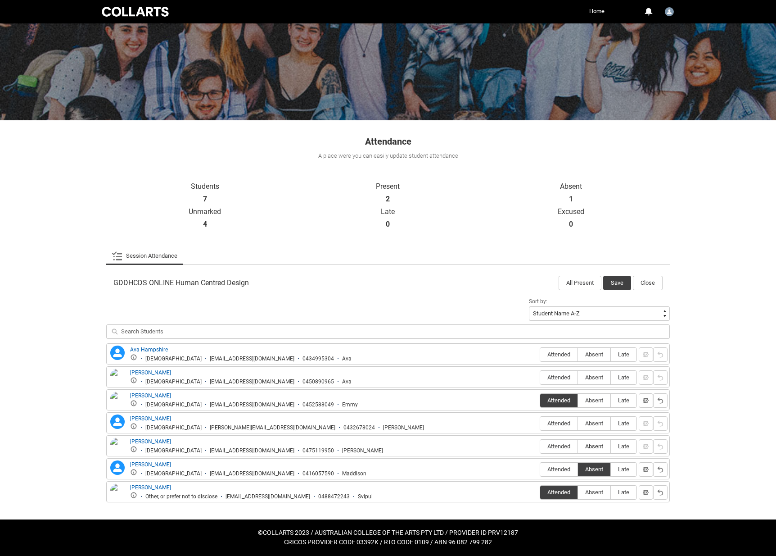
radio input "true"
click at [553, 423] on span "Attended" at bounding box center [558, 423] width 37 height 7
click at [540, 423] on input "Attended" at bounding box center [540, 423] width 0 height 0
type lightning-radio-group "Attended"
radio input "true"
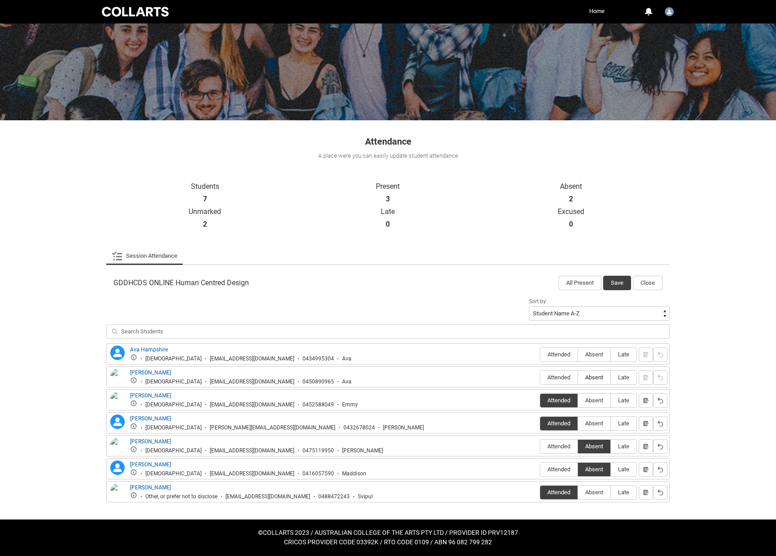
click at [584, 376] on span "Absent" at bounding box center [594, 377] width 32 height 7
click at [578, 377] on input "Absent" at bounding box center [578, 377] width 0 height 0
type lightning-radio-group "Absent"
radio input "true"
click at [600, 353] on span "Absent" at bounding box center [594, 354] width 32 height 7
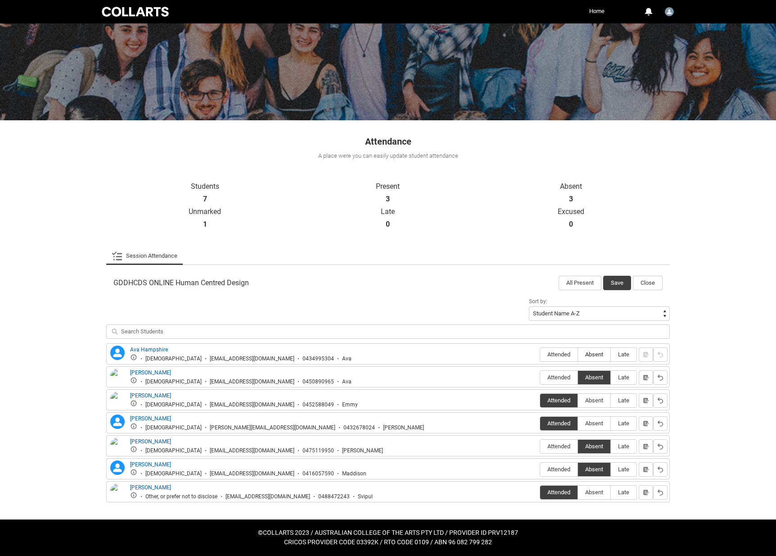
click at [578, 354] on input "Absent" at bounding box center [578, 354] width 0 height 0
type lightning-radio-group "Absent"
radio input "true"
click at [620, 281] on button "Save" at bounding box center [617, 283] width 28 height 14
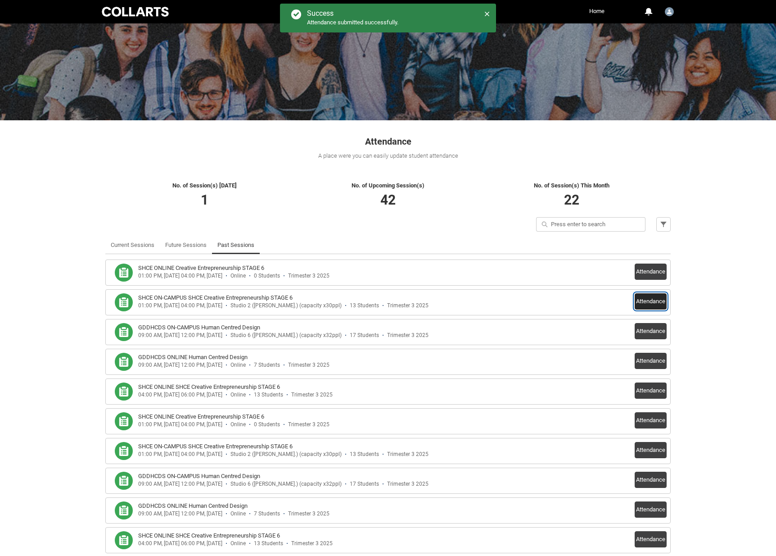
click at [645, 300] on button "Attendance" at bounding box center [651, 301] width 32 height 16
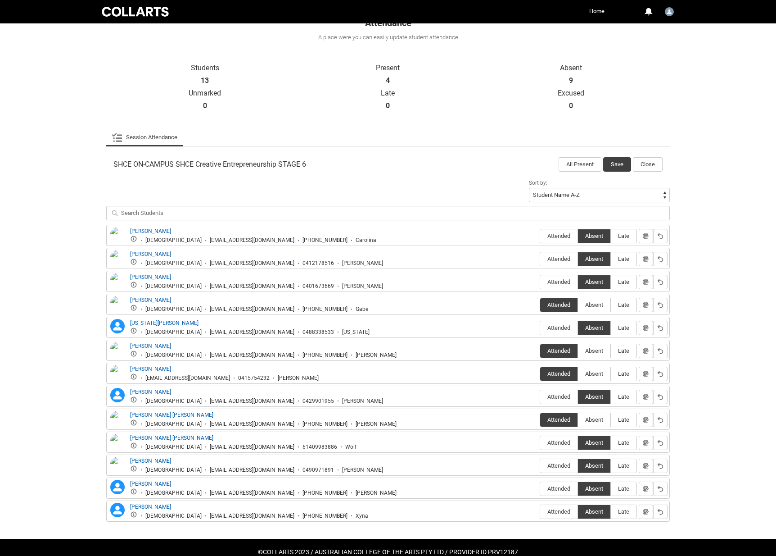
scroll to position [186, 0]
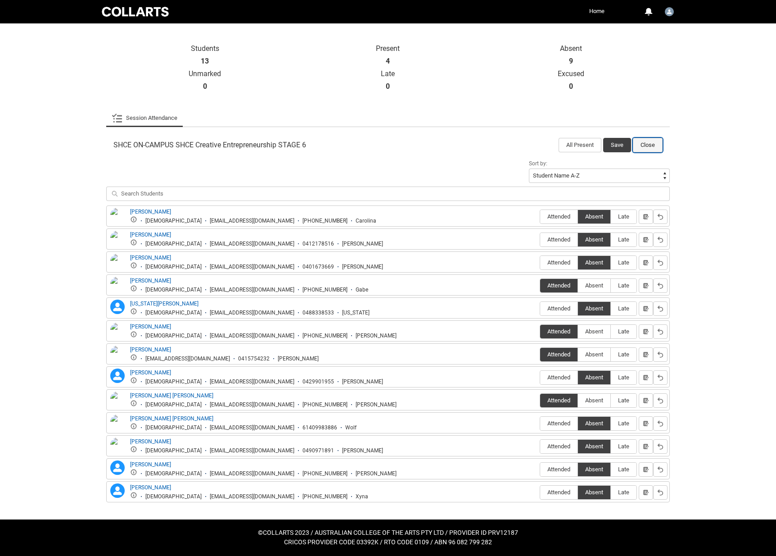
click at [656, 147] on button "Close" at bounding box center [648, 145] width 30 height 14
